Goal: Task Accomplishment & Management: Use online tool/utility

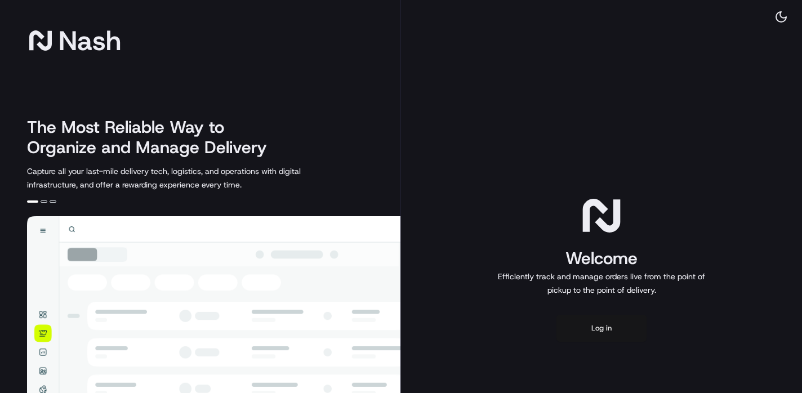
click at [611, 326] on button "Log in" at bounding box center [602, 328] width 90 height 27
